Goal: Task Accomplishment & Management: Use online tool/utility

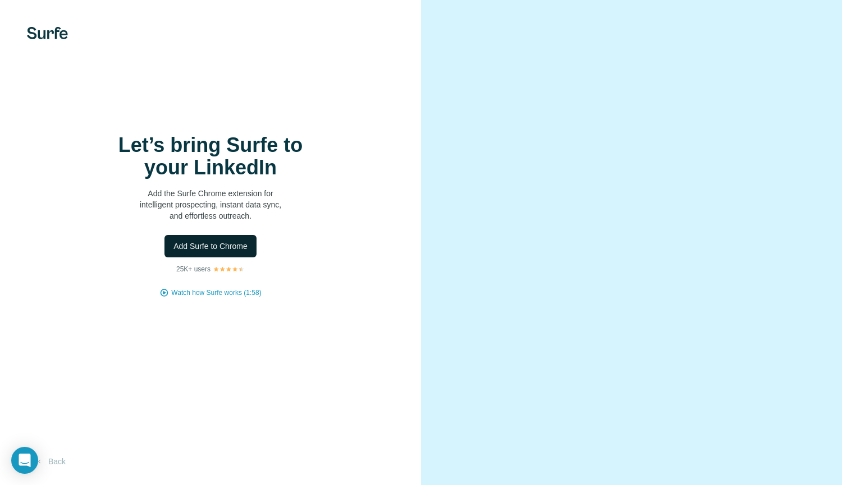
click at [233, 239] on button "Add Surfe to Chrome" at bounding box center [210, 246] width 92 height 22
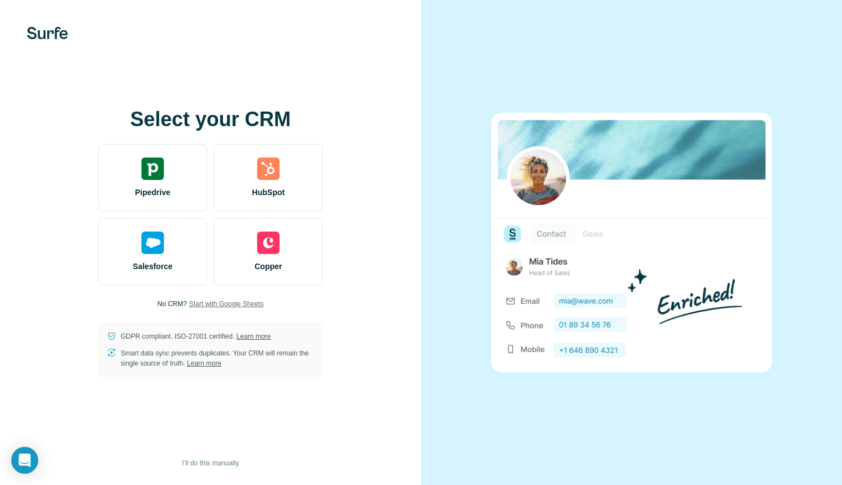
click at [253, 303] on span "Start with Google Sheets" at bounding box center [226, 304] width 75 height 10
